Goal: Navigation & Orientation: Find specific page/section

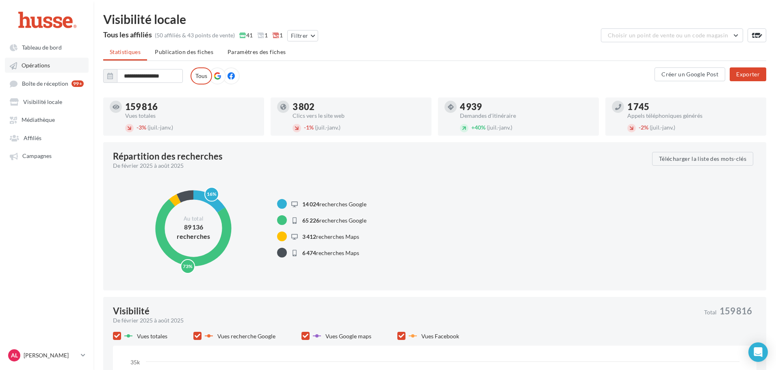
click at [52, 67] on link "Opérations" at bounding box center [47, 65] width 84 height 15
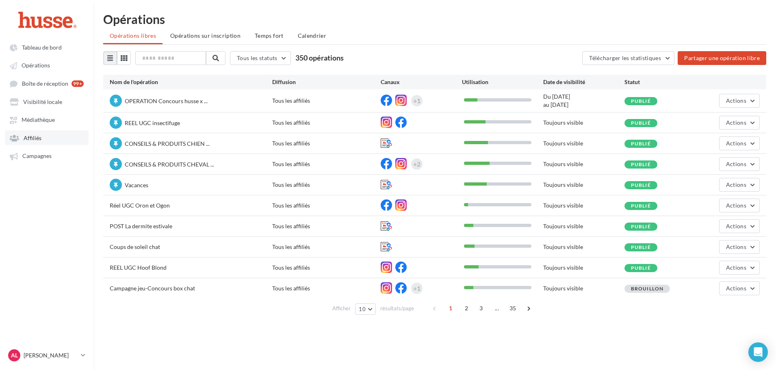
click at [44, 143] on link "Affiliés" at bounding box center [47, 137] width 84 height 15
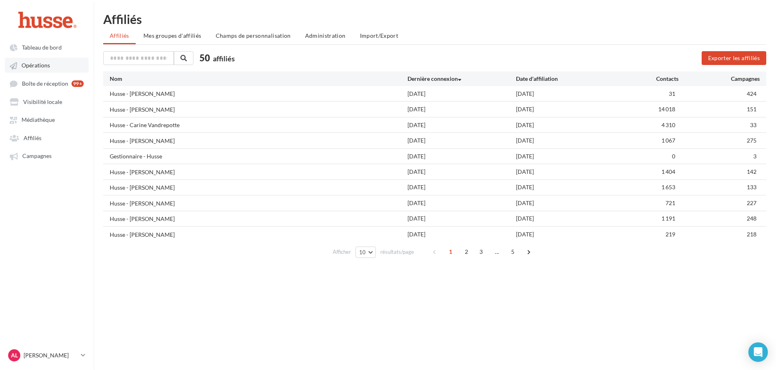
click at [44, 65] on span "Opérations" at bounding box center [36, 65] width 28 height 7
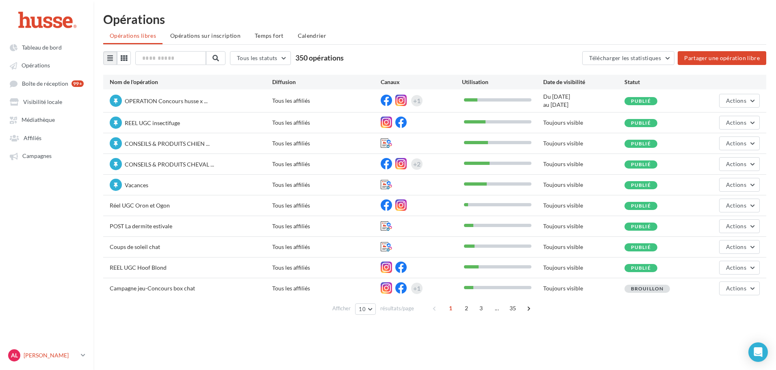
drag, startPoint x: 81, startPoint y: 360, endPoint x: 80, endPoint y: 351, distance: 9.4
click at [81, 361] on link "AL Axelle Lavigne axelle.l" at bounding box center [47, 355] width 80 height 15
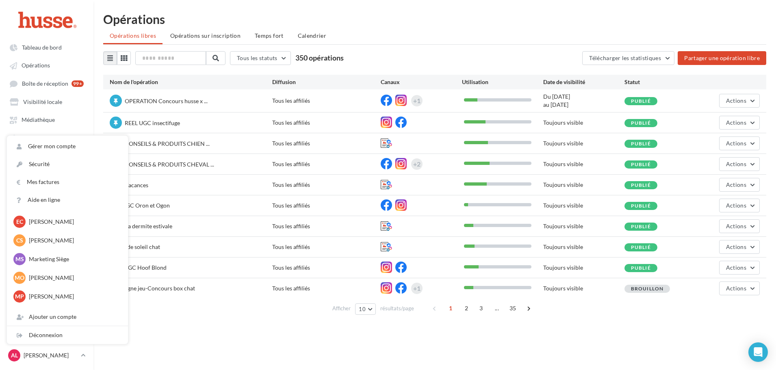
scroll to position [687, 0]
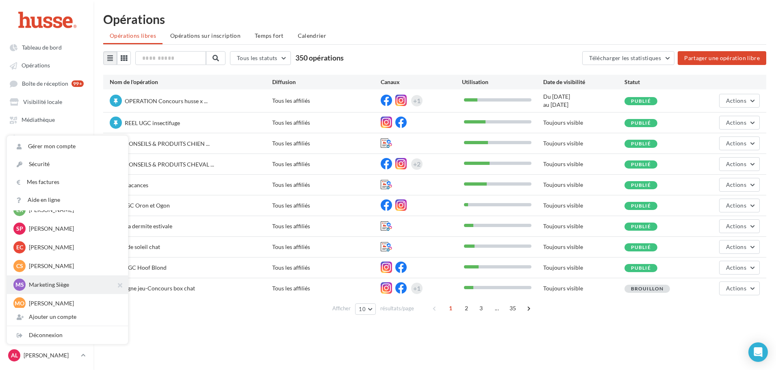
click at [79, 283] on p "Marketing Siège" at bounding box center [73, 285] width 89 height 8
